Goal: Task Accomplishment & Management: Manage account settings

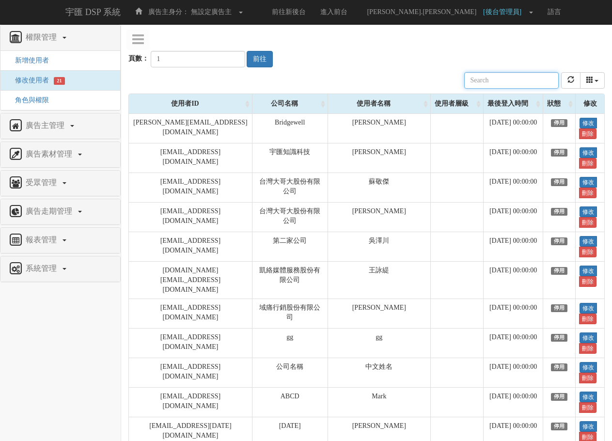
click at [510, 86] on input "text" at bounding box center [511, 80] width 95 height 16
type input "[PERSON_NAME].[PERSON_NAME]"
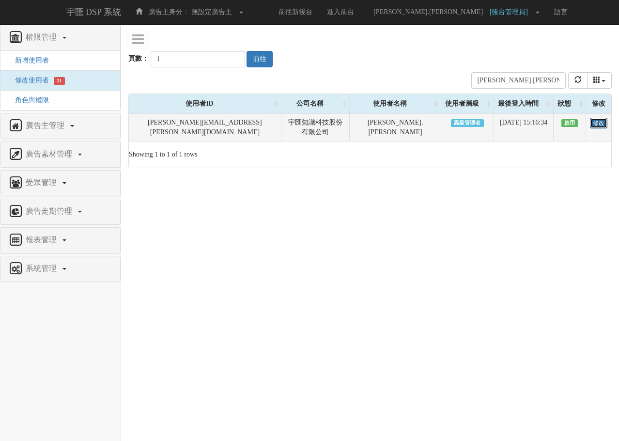
click at [596, 122] on link "修改" at bounding box center [598, 123] width 17 height 11
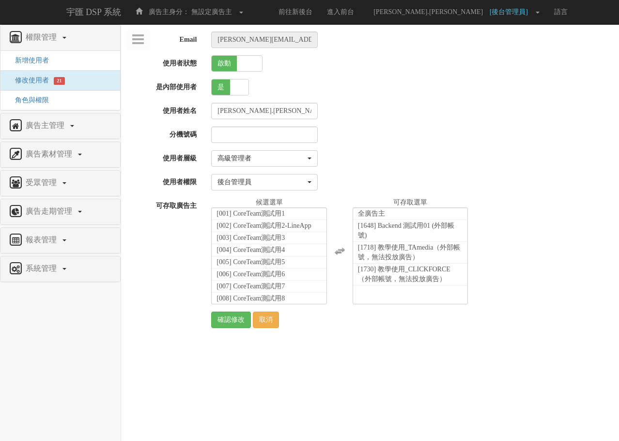
select select "SuperManager"
click at [519, 137] on div at bounding box center [411, 135] width 415 height 16
click at [466, 125] on div "Email mike.lee@bridgewell.com 使用者狀態 啟動 關閉 是內部使用者 是 否 使用者姓名 mike.lee 分機號碼 使用者層級 …" at bounding box center [370, 180] width 484 height 297
click at [237, 187] on div "後台管理員" at bounding box center [262, 182] width 88 height 10
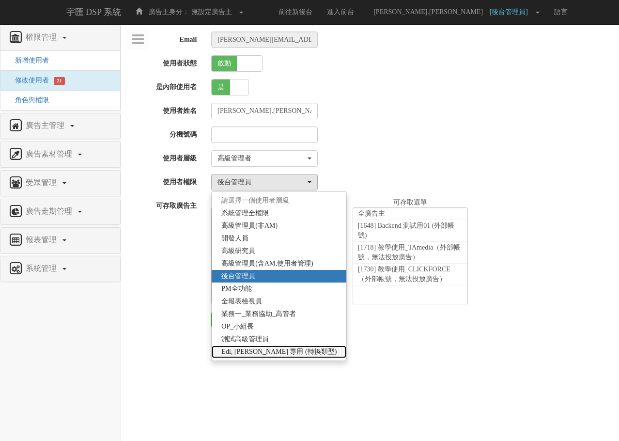
click at [262, 351] on span "Edi, Liz 專用 (轉換類型)" at bounding box center [279, 352] width 115 height 10
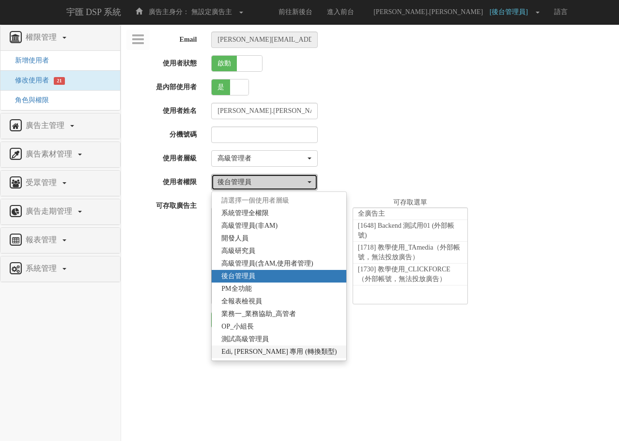
select select "70"
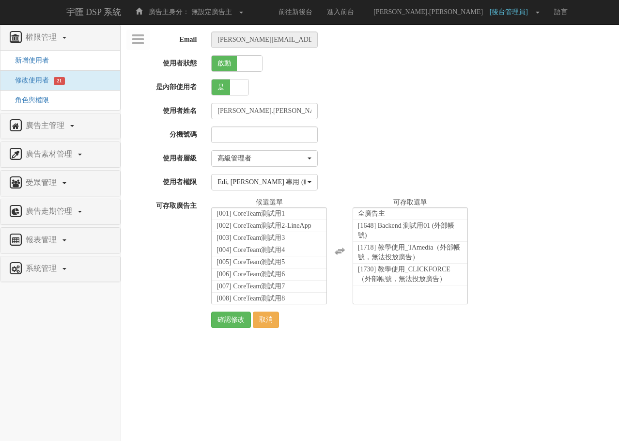
click at [272, 193] on div "Email mike.lee@bridgewell.com 使用者狀態 啟動 關閉 是內部使用者 是 否 使用者姓名 mike.lee 分機號碼 使用者層級 …" at bounding box center [370, 180] width 484 height 297
click at [276, 180] on div "Edi, Liz 專用 (轉換類型)" at bounding box center [262, 182] width 88 height 10
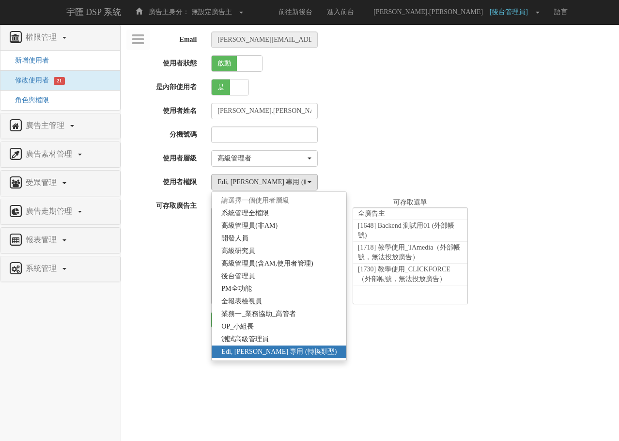
click at [163, 257] on div "可存取廣告主 全廣告主 [001] CoreTeam測試用1 [002] CoreTeam測試用2-LineApp [003] CoreTeam測試用3 [0…" at bounding box center [370, 251] width 498 height 107
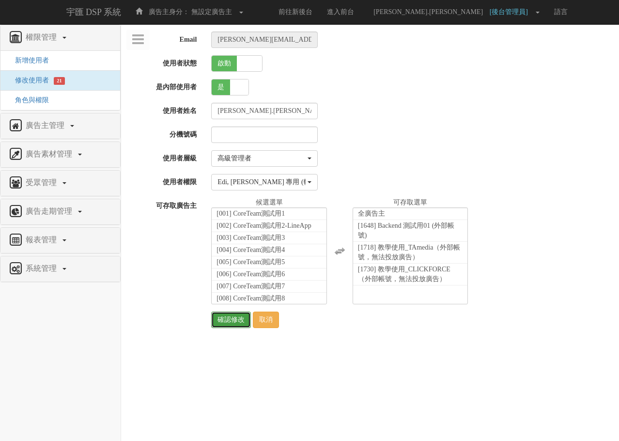
click at [236, 326] on input "確認修改" at bounding box center [231, 320] width 40 height 16
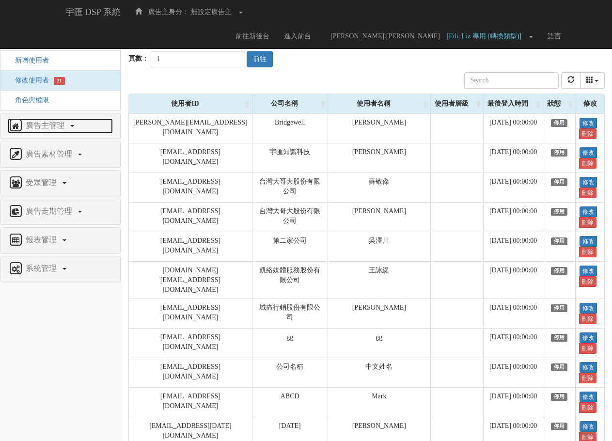
click at [38, 121] on span "廣告主管理" at bounding box center [46, 125] width 46 height 8
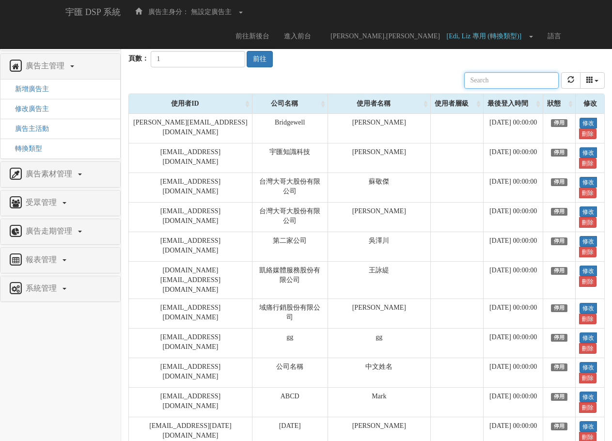
click at [501, 80] on input "text" at bounding box center [511, 80] width 95 height 16
type input "[PERSON_NAME].[PERSON_NAME]"
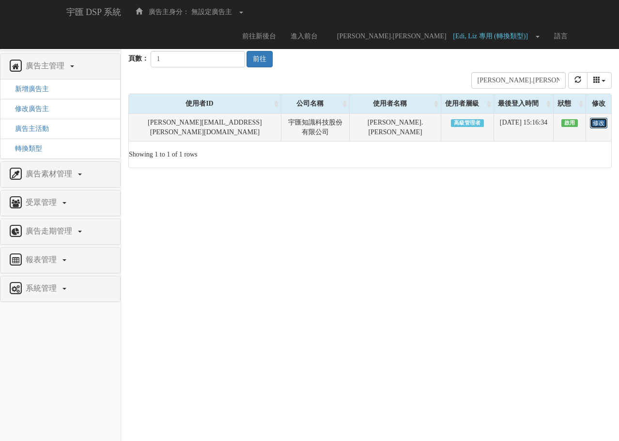
click at [592, 125] on link "修改" at bounding box center [598, 123] width 17 height 11
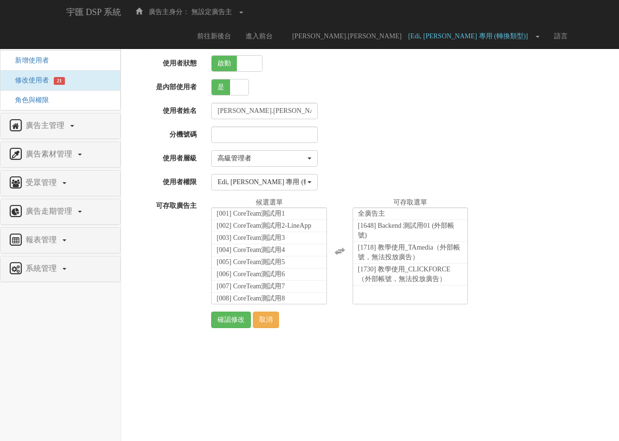
select select "SuperManager"
click at [271, 180] on div "Edi, Liz 專用 (轉換類型)" at bounding box center [262, 182] width 88 height 10
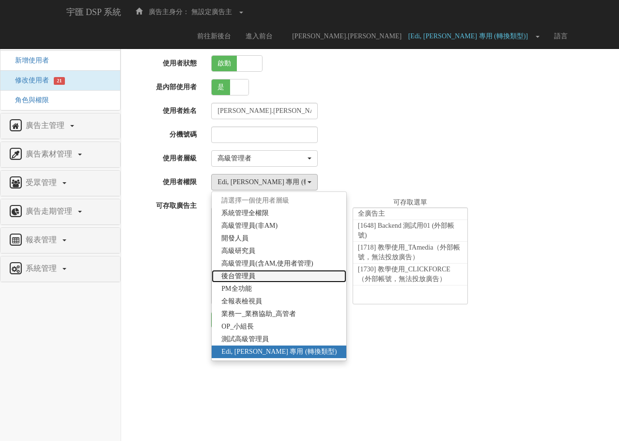
click at [271, 279] on link "後台管理員" at bounding box center [279, 276] width 135 height 13
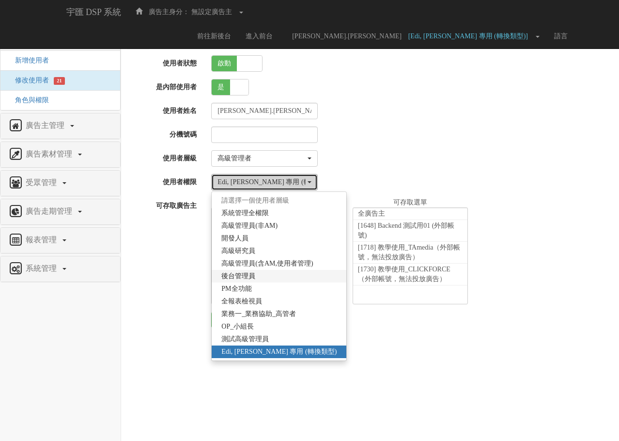
select select "23"
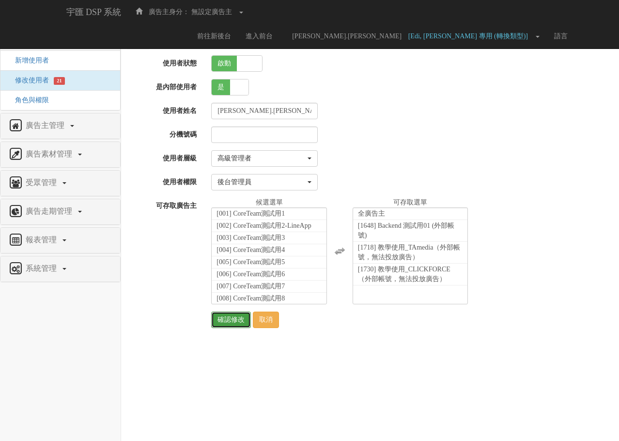
click at [235, 320] on input "確認修改" at bounding box center [231, 320] width 40 height 16
click at [285, 180] on div "後台管理員" at bounding box center [262, 182] width 88 height 10
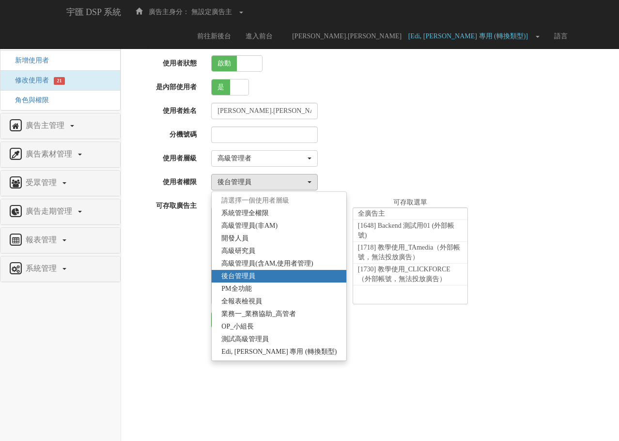
click at [465, 159] on div "請選擇一個使用者層級... 高級管理者 管理者 使用者 高級管理者" at bounding box center [411, 158] width 415 height 16
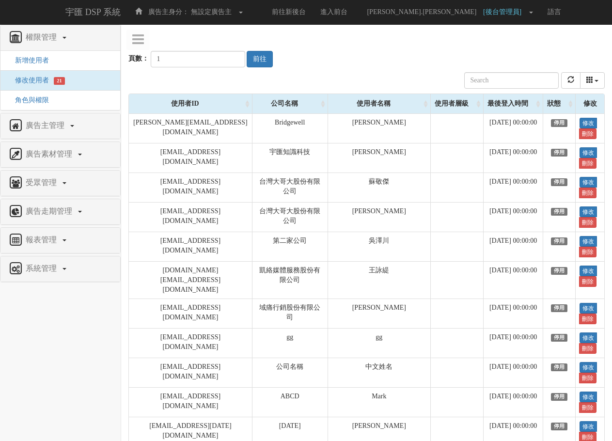
click at [368, 53] on div "頁數： 1 前往" at bounding box center [366, 50] width 476 height 36
click at [429, 78] on div "公司名稱 使用者名稱 聯絡電話 角色 使用者層級 廣告主 註冊時間 最後登入時間 近一個月登入次數 狀態" at bounding box center [366, 80] width 476 height 26
click at [387, 79] on div "公司名稱 使用者名稱 聯絡電話 角色 使用者層級 廣告主 註冊時間 最後登入時間 近一個月登入次數 狀態" at bounding box center [366, 80] width 476 height 26
